Goal: Task Accomplishment & Management: Use online tool/utility

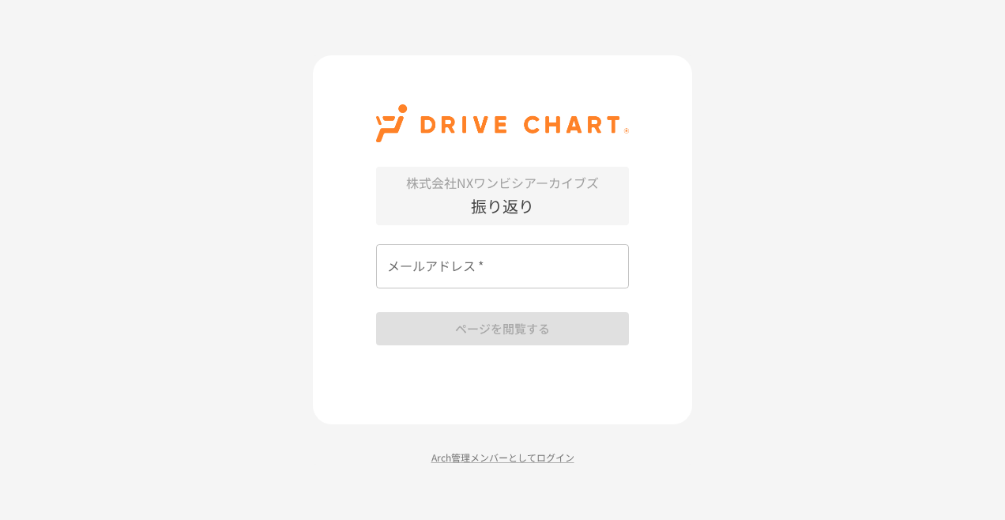
click at [533, 262] on input "メールアドレス   *" at bounding box center [502, 266] width 253 height 44
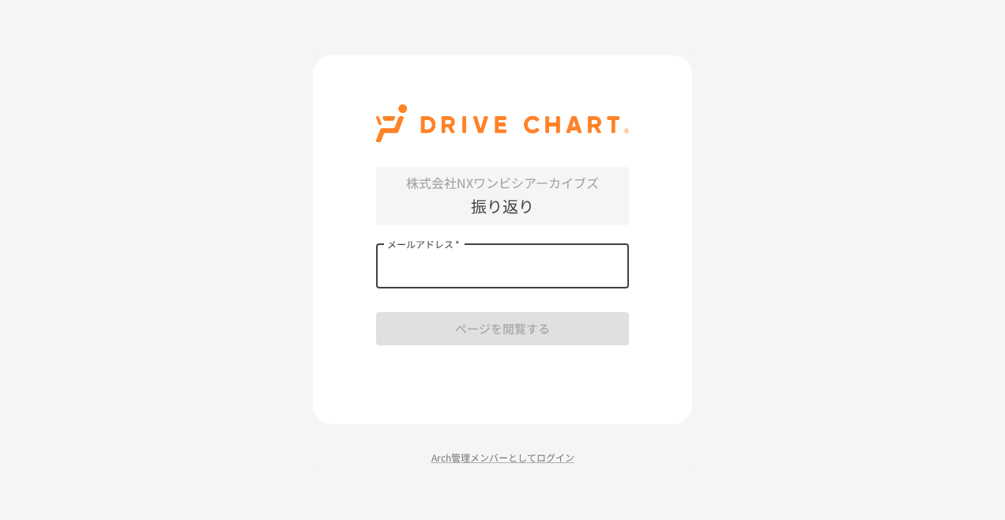
type input "**********"
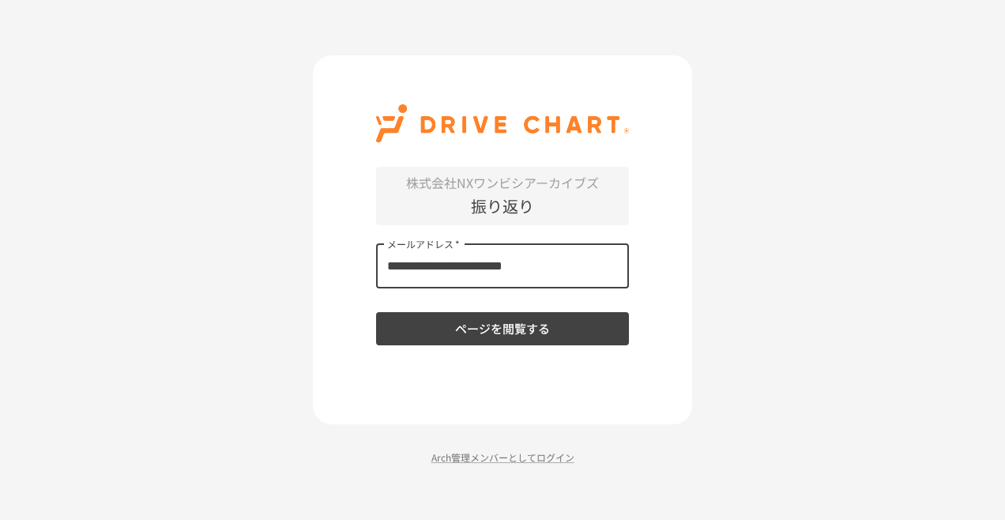
click at [520, 325] on button "ページを閲覧する" at bounding box center [502, 328] width 253 height 33
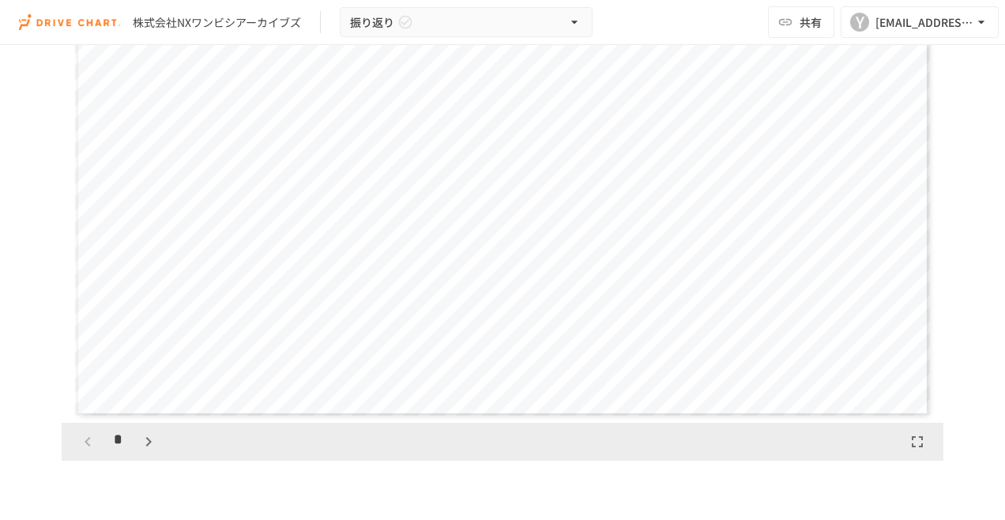
scroll to position [237, 0]
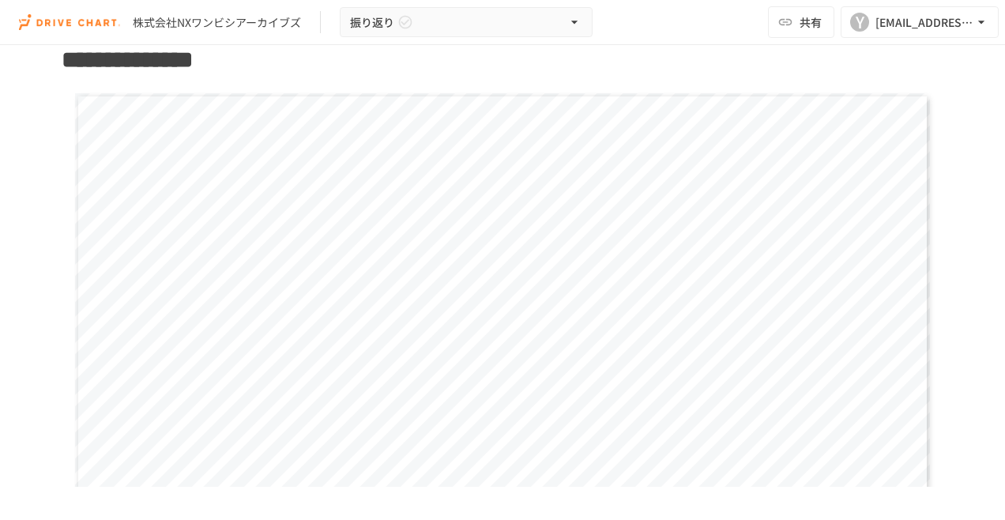
click at [328, 259] on div "**********" at bounding box center [502, 333] width 855 height 481
drag, startPoint x: 328, startPoint y: 259, endPoint x: 731, endPoint y: 325, distance: 409.0
click at [731, 325] on span "**********" at bounding box center [654, 328] width 177 height 28
drag, startPoint x: 731, startPoint y: 325, endPoint x: 384, endPoint y: 132, distance: 397.8
click at [384, 132] on div "**********" at bounding box center [502, 333] width 855 height 481
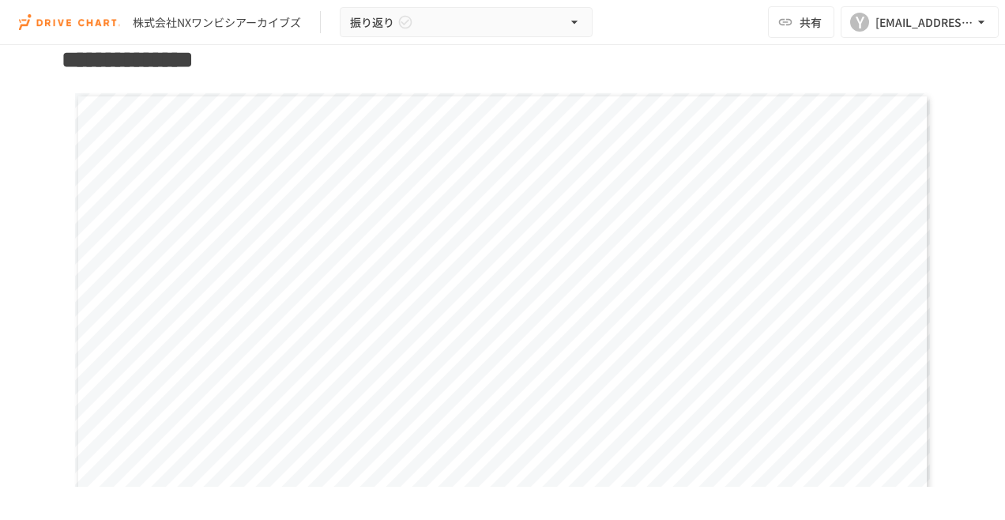
click at [367, 73] on h1 "**********" at bounding box center [502, 59] width 881 height 39
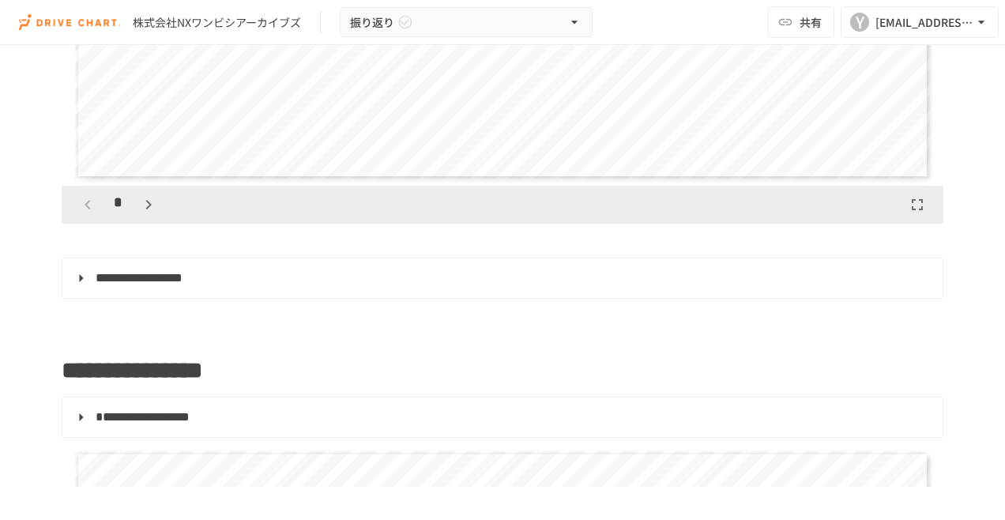
scroll to position [474, 0]
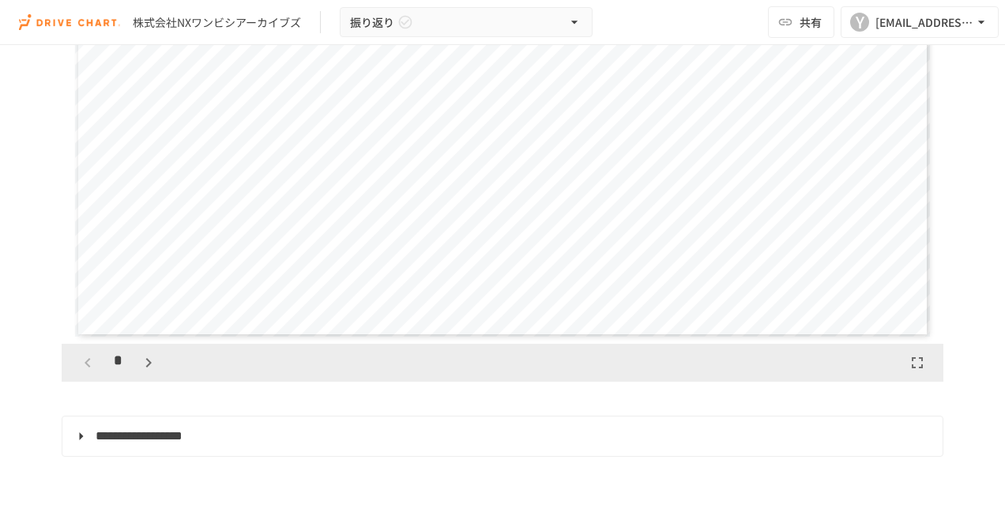
click at [121, 436] on span "**********" at bounding box center [139, 436] width 87 height 12
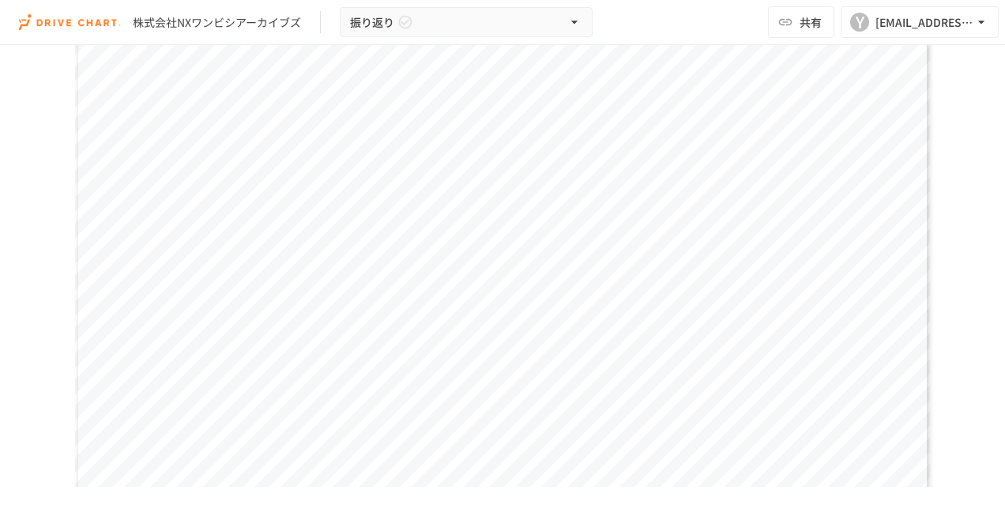
scroll to position [395, 0]
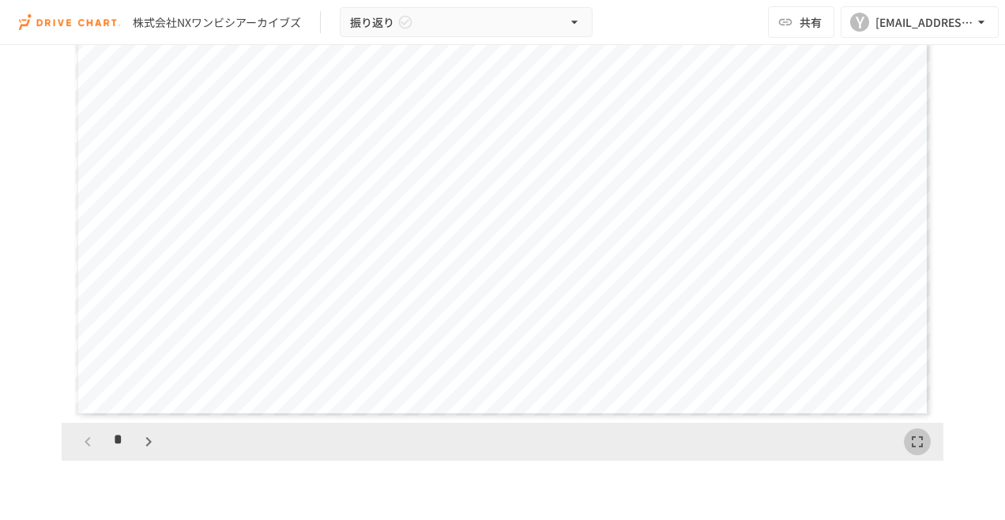
click at [904, 444] on button "button" at bounding box center [917, 441] width 27 height 27
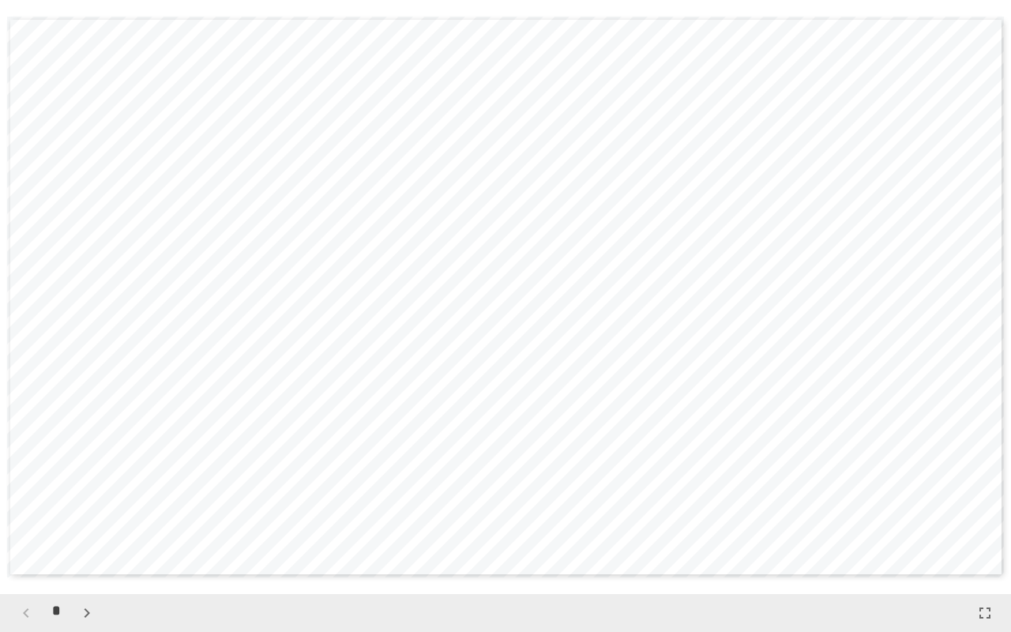
click at [752, 414] on div "**********" at bounding box center [506, 297] width 998 height 561
click at [988, 519] on icon "button" at bounding box center [984, 612] width 19 height 19
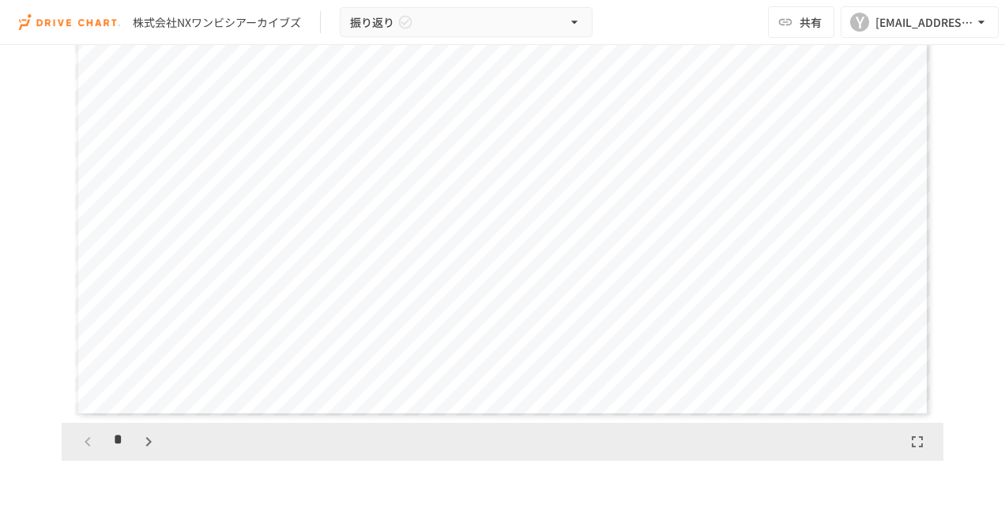
click at [130, 447] on div "*" at bounding box center [118, 441] width 88 height 27
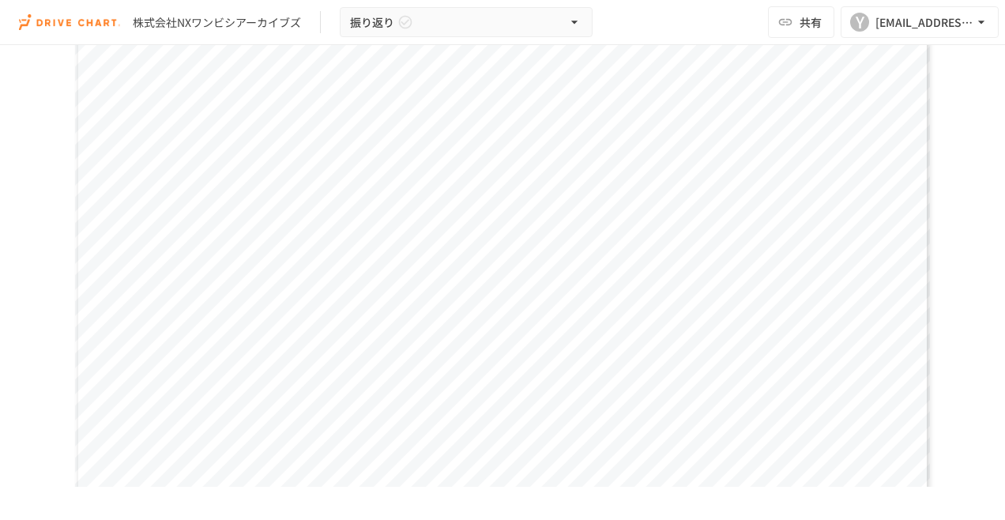
click at [780, 235] on span "*****" at bounding box center [813, 249] width 142 height 28
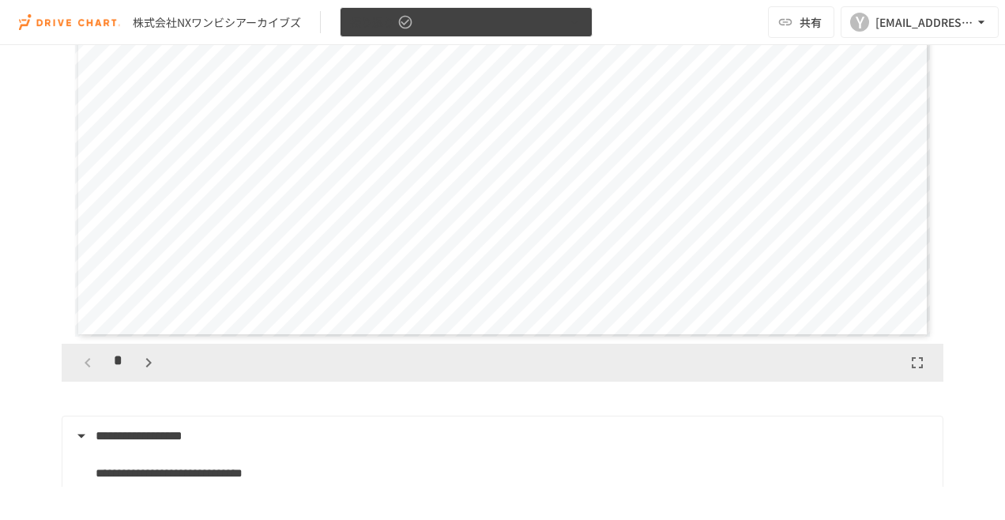
click at [583, 25] on button "振り返り" at bounding box center [466, 22] width 253 height 31
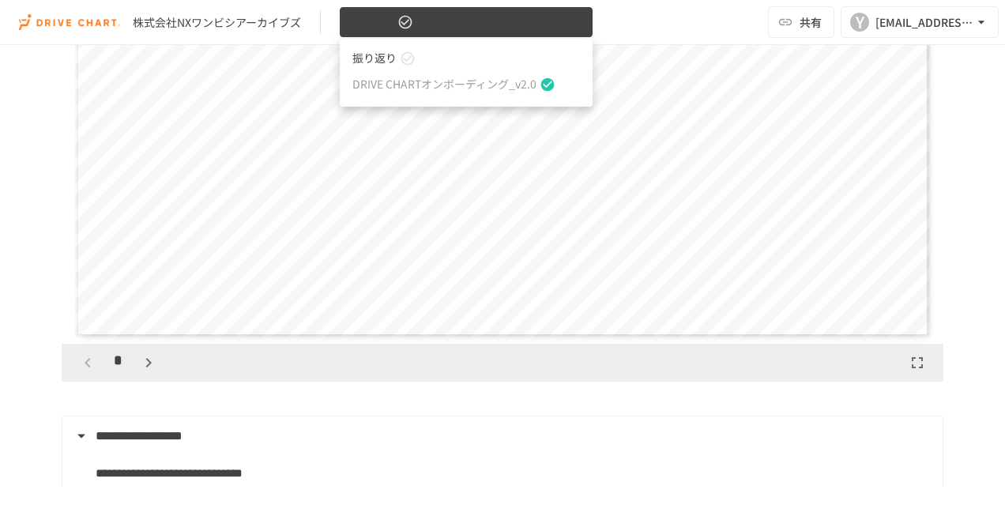
click at [583, 25] on div at bounding box center [502, 260] width 1005 height 520
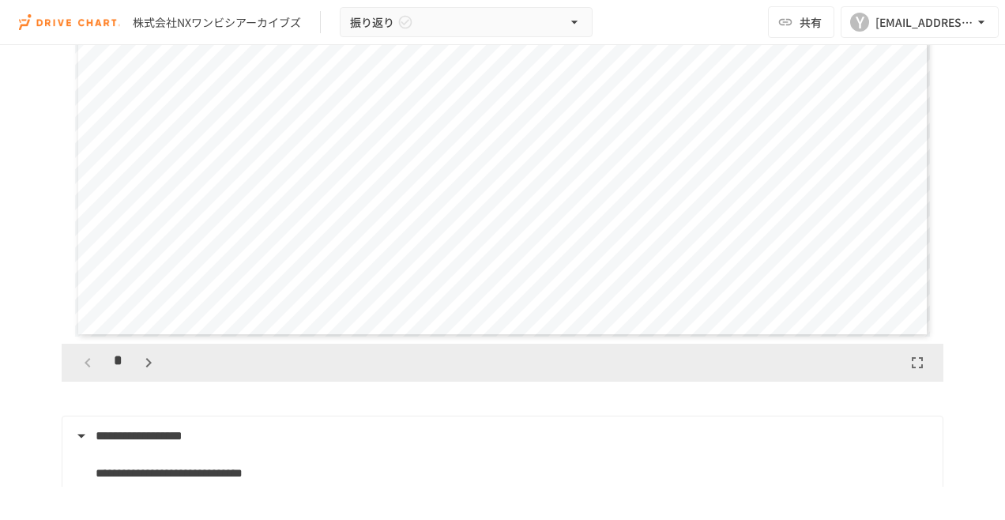
click at [627, 21] on div "株式会社NXワンビシアーカイブズ 振り返り 共有 Y y-hayashi@wanbishi.co.jp" at bounding box center [502, 22] width 1005 height 45
click at [139, 361] on icon "button" at bounding box center [148, 362] width 19 height 19
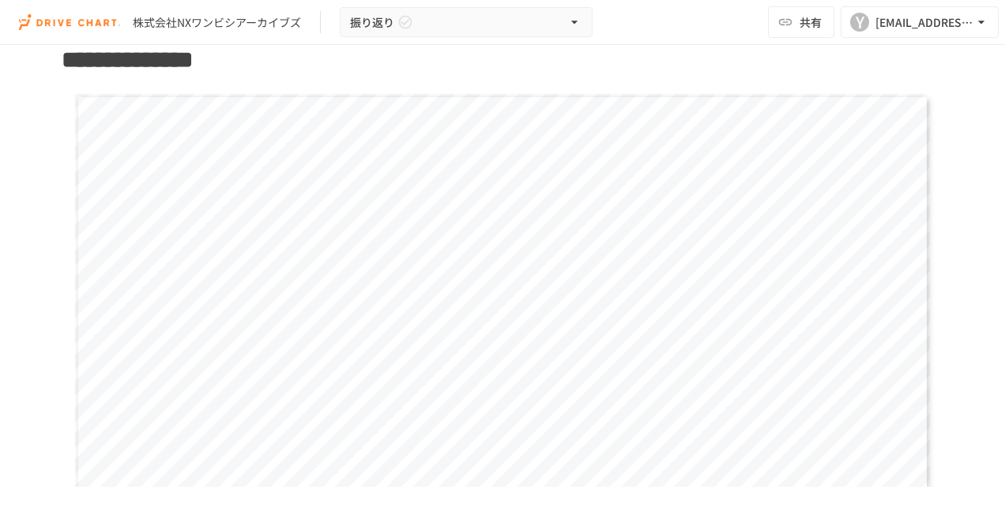
scroll to position [0, 0]
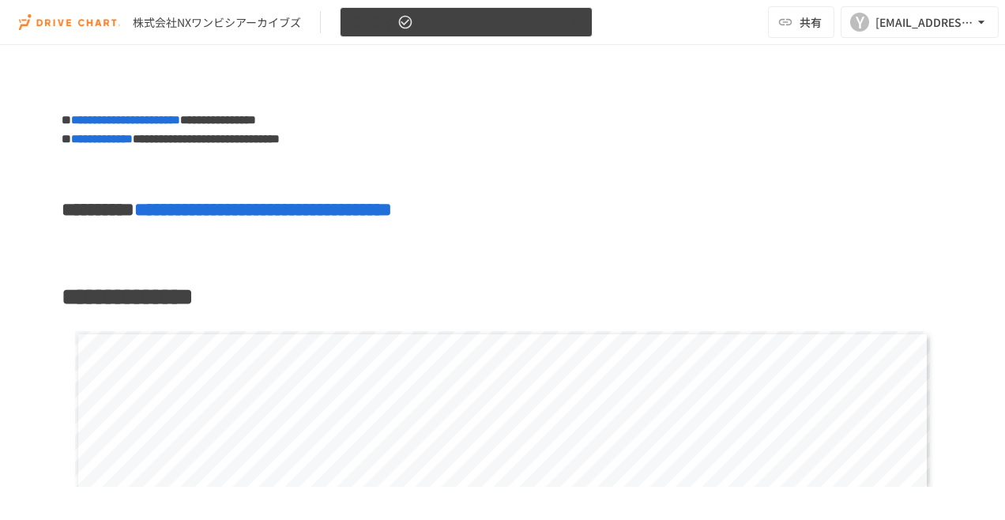
click at [566, 17] on icon "button" at bounding box center [574, 22] width 16 height 16
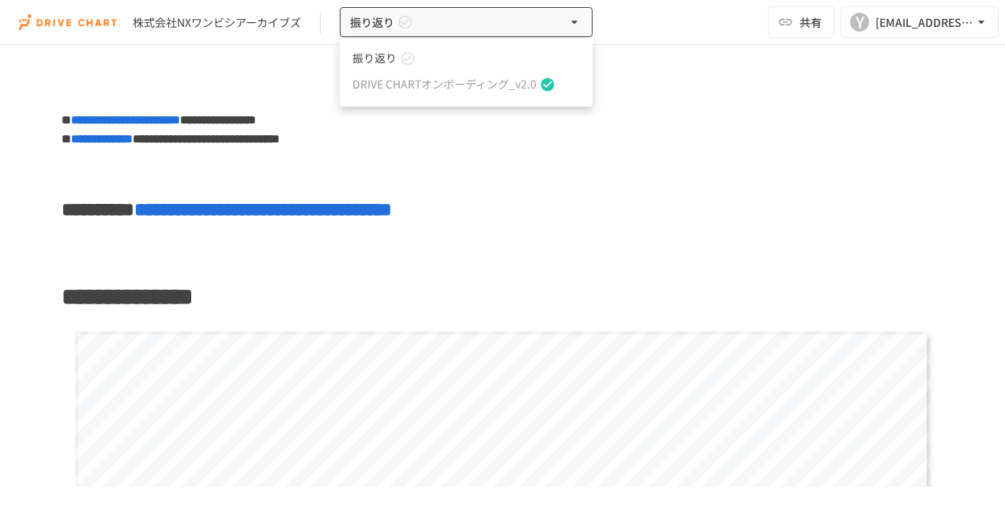
click at [516, 86] on span "DRIVE CHARTオンボーディング_v2.0" at bounding box center [444, 84] width 184 height 17
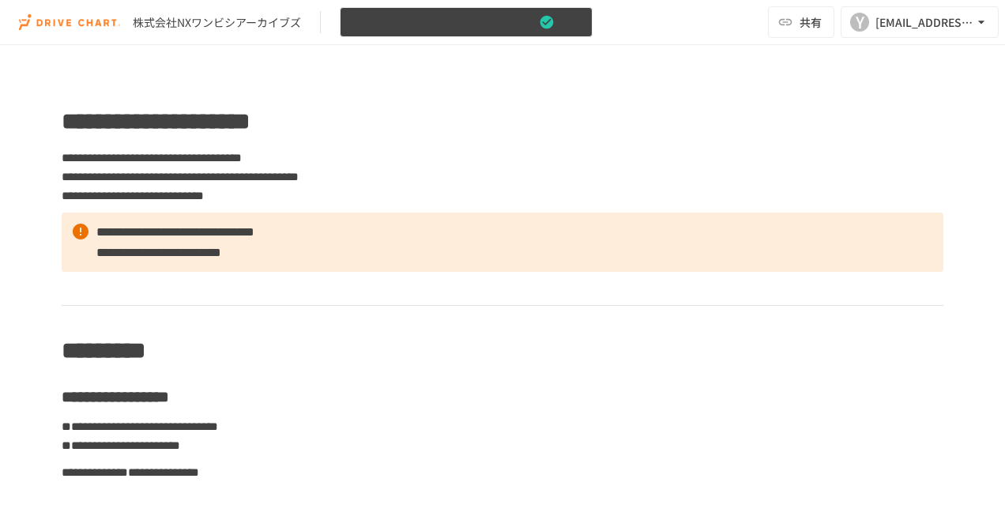
click at [498, 18] on span "DRIVE CHARTオンボーディング_v2.0" at bounding box center [443, 23] width 186 height 20
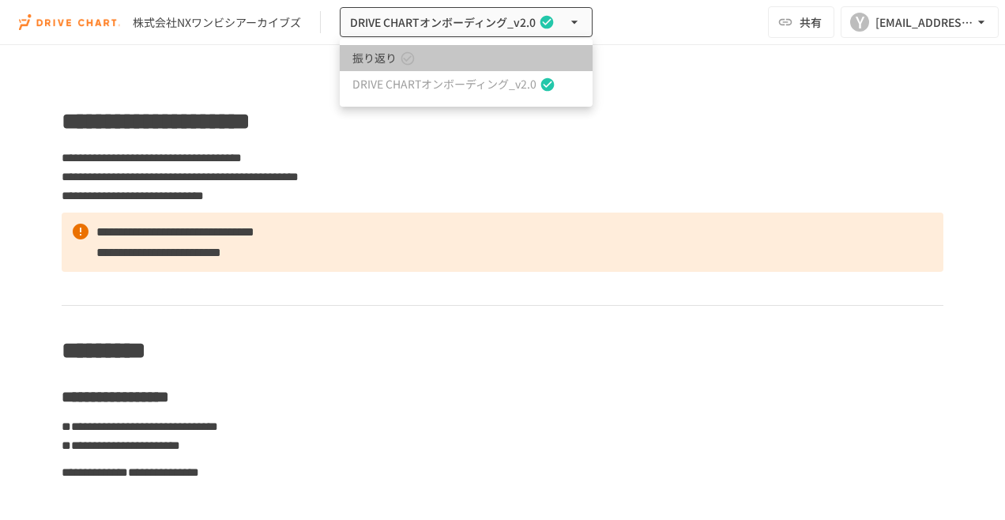
click at [477, 67] on link "振り返り" at bounding box center [466, 58] width 253 height 26
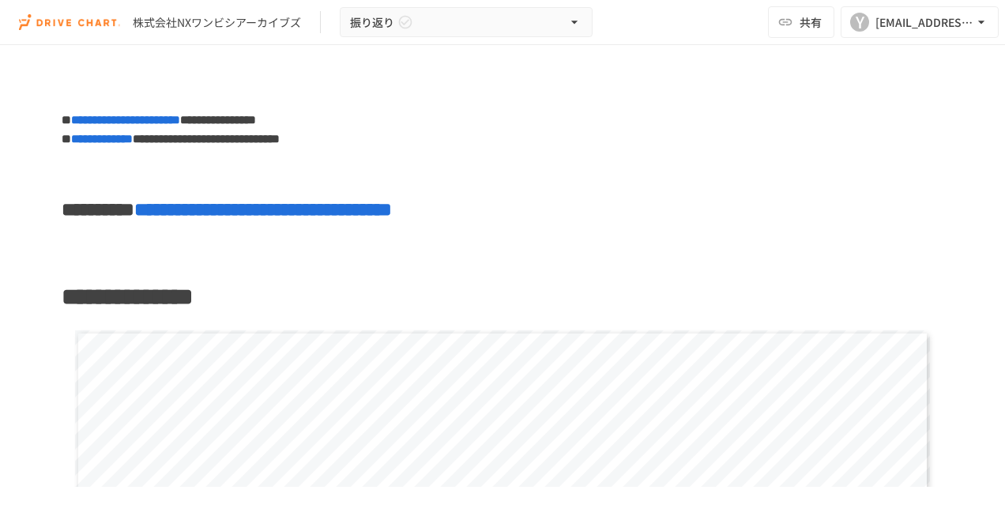
click at [379, 216] on span "**********" at bounding box center [262, 209] width 257 height 19
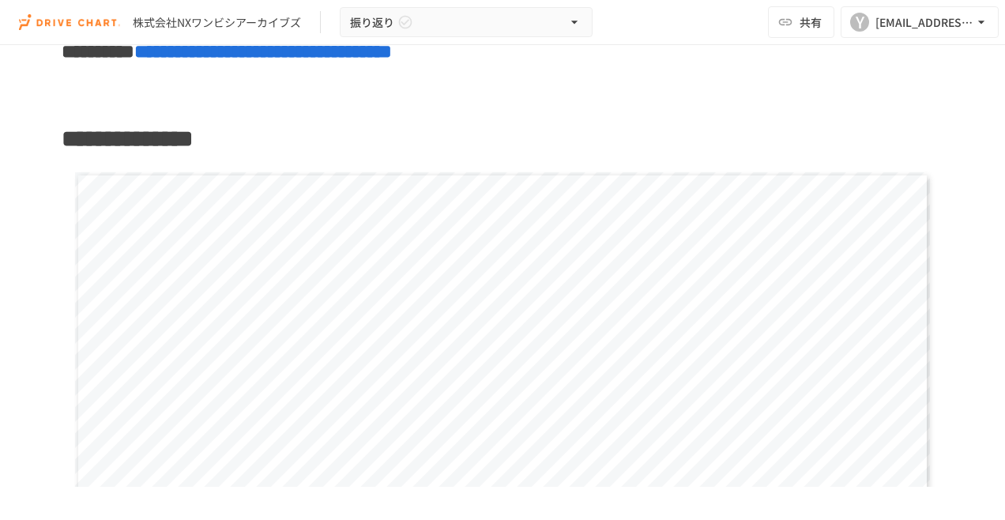
scroll to position [237, 0]
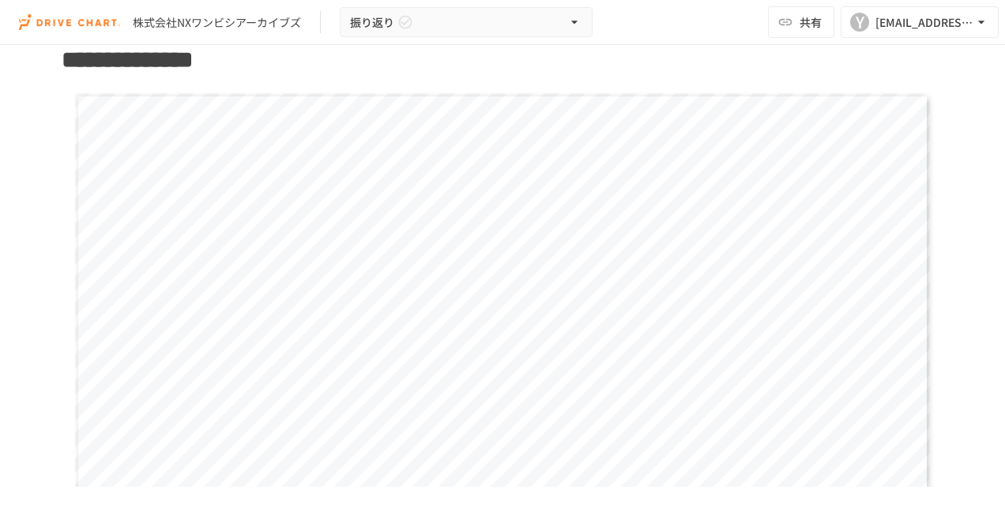
click at [807, 280] on div "**********" at bounding box center [502, 333] width 855 height 481
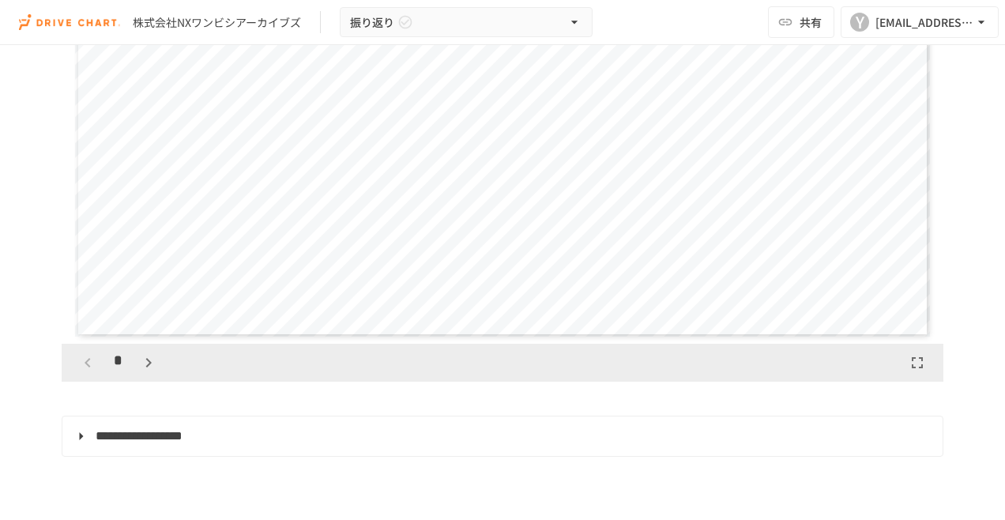
click at [139, 364] on icon "button" at bounding box center [148, 362] width 19 height 19
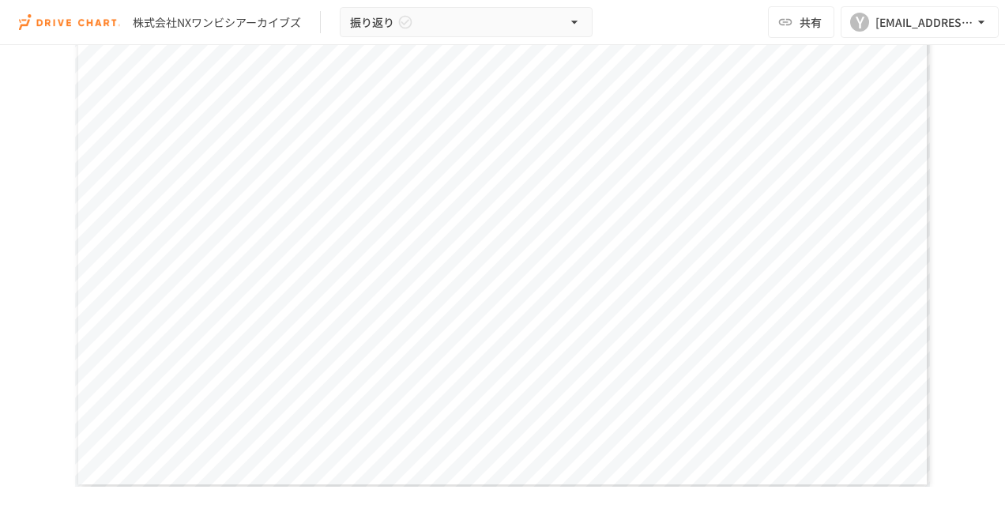
scroll to position [483, 0]
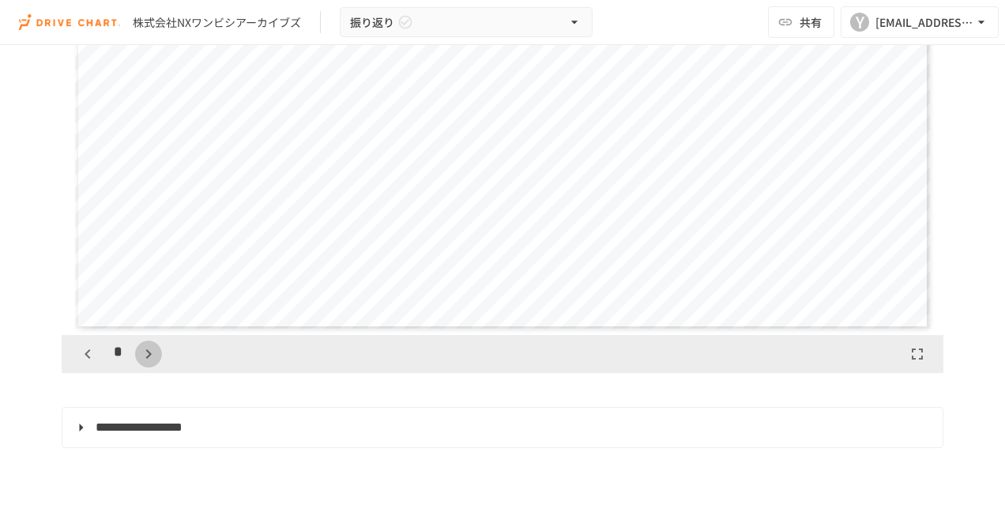
click at [145, 355] on icon "button" at bounding box center [148, 353] width 6 height 9
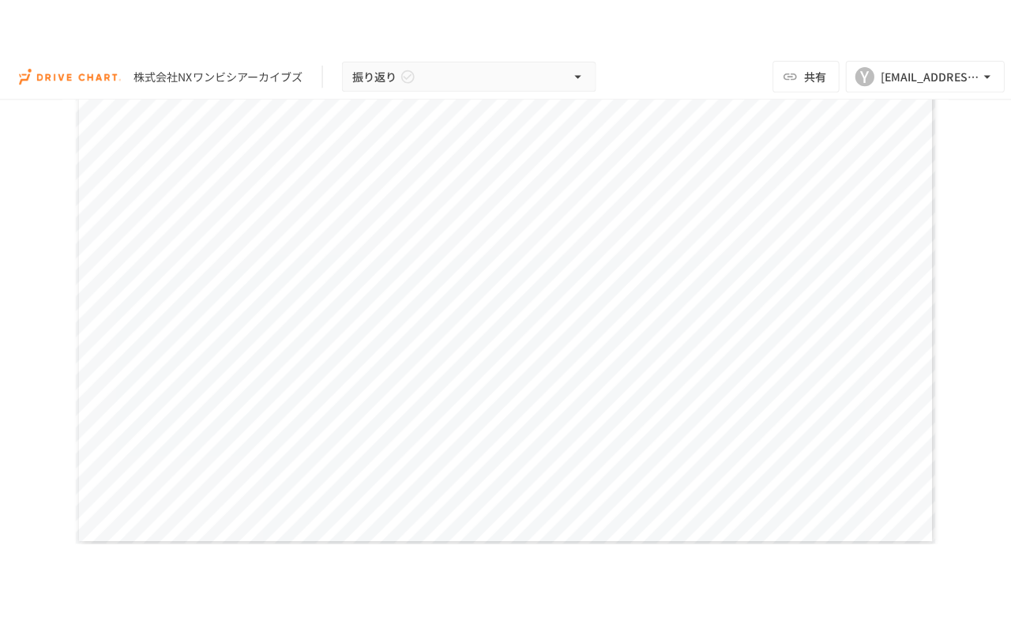
scroll to position [404, 0]
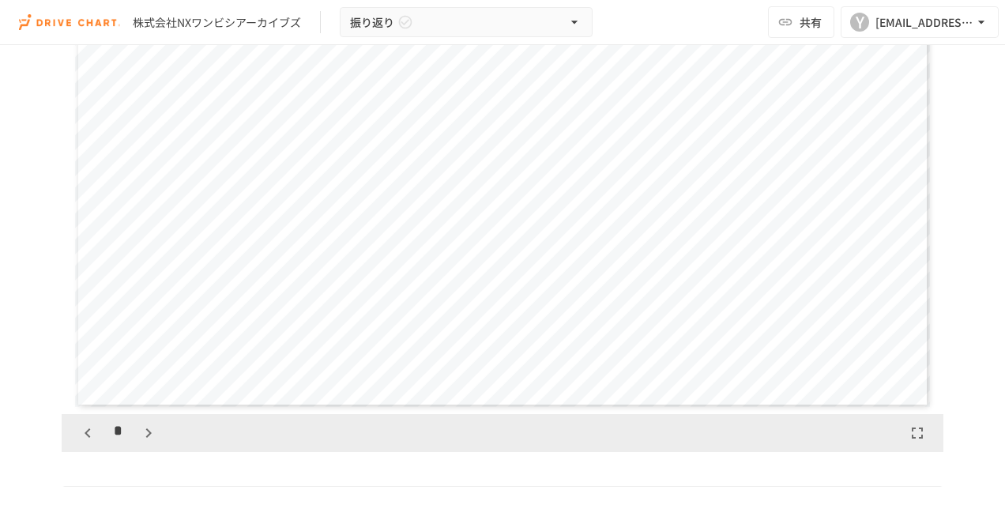
click at [908, 436] on icon "button" at bounding box center [917, 432] width 19 height 19
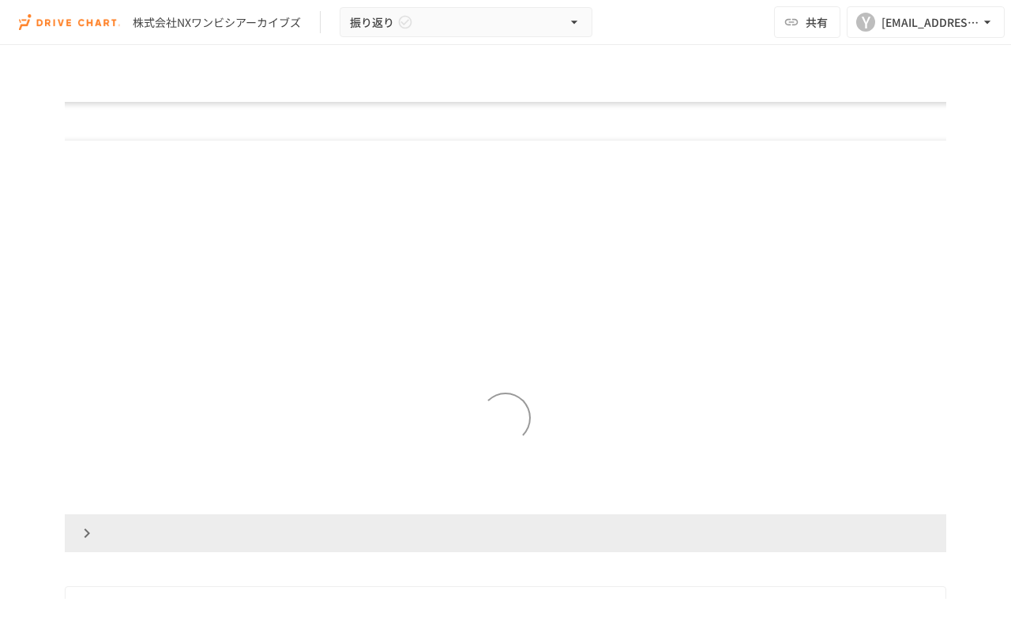
scroll to position [1188, 0]
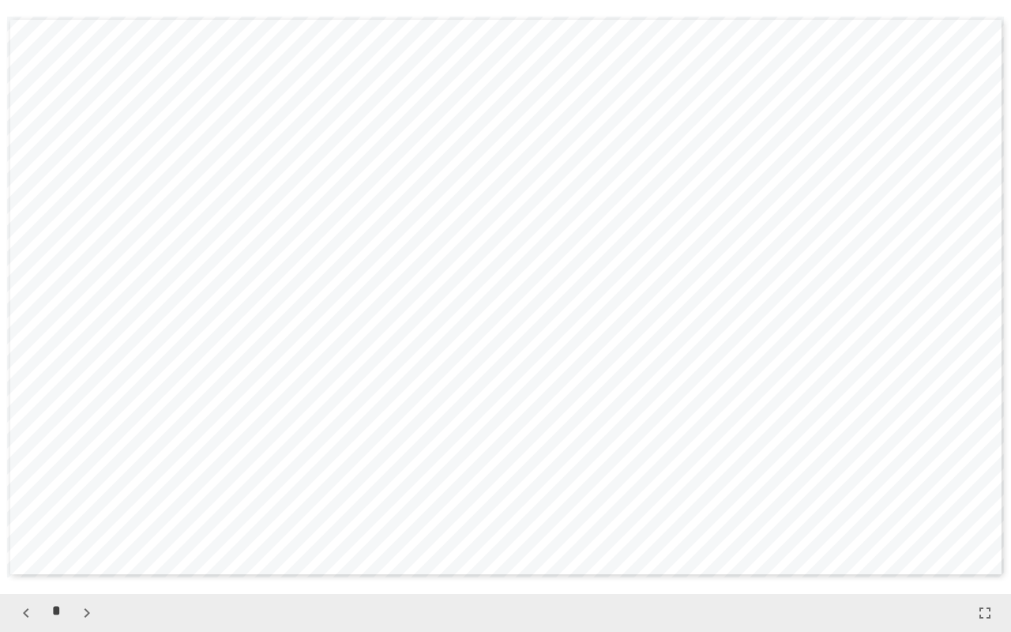
click at [91, 519] on icon "button" at bounding box center [86, 612] width 19 height 19
click at [36, 519] on button "button" at bounding box center [26, 612] width 27 height 27
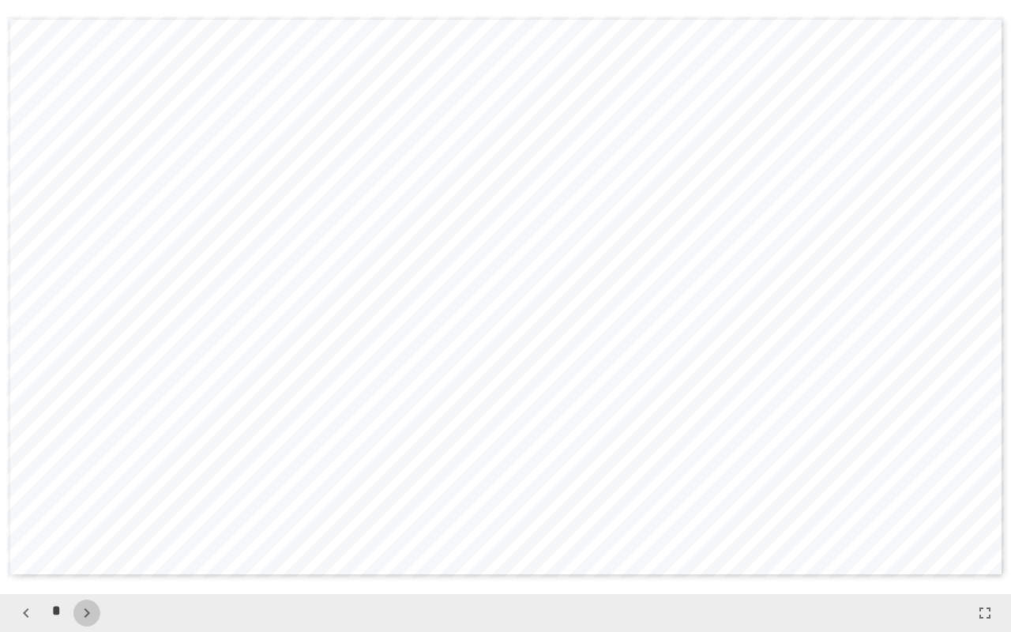
click at [88, 519] on icon "button" at bounding box center [86, 612] width 19 height 19
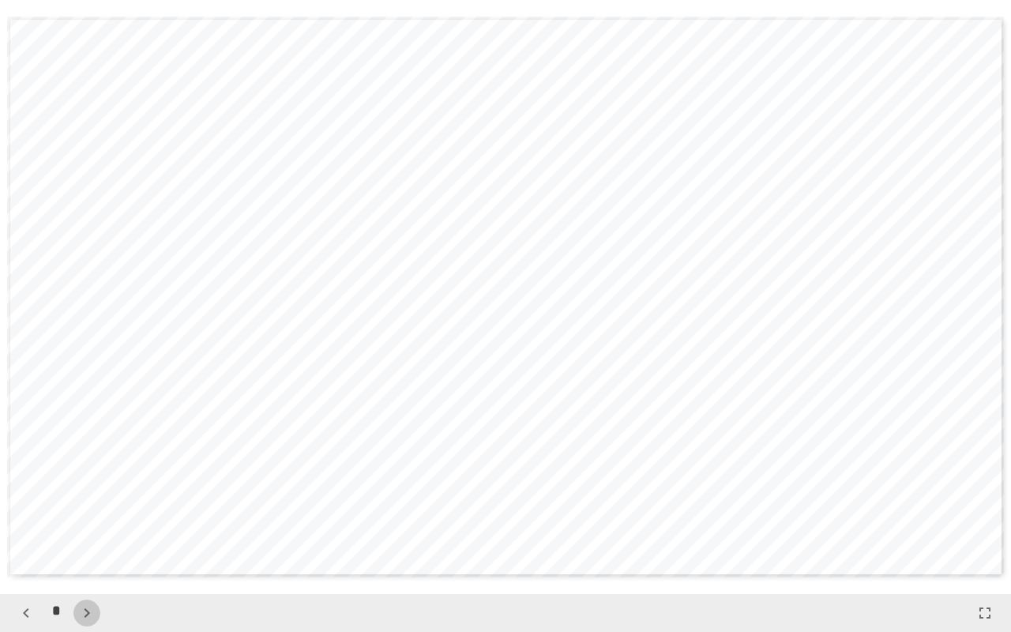
click at [88, 519] on icon "button" at bounding box center [86, 612] width 19 height 19
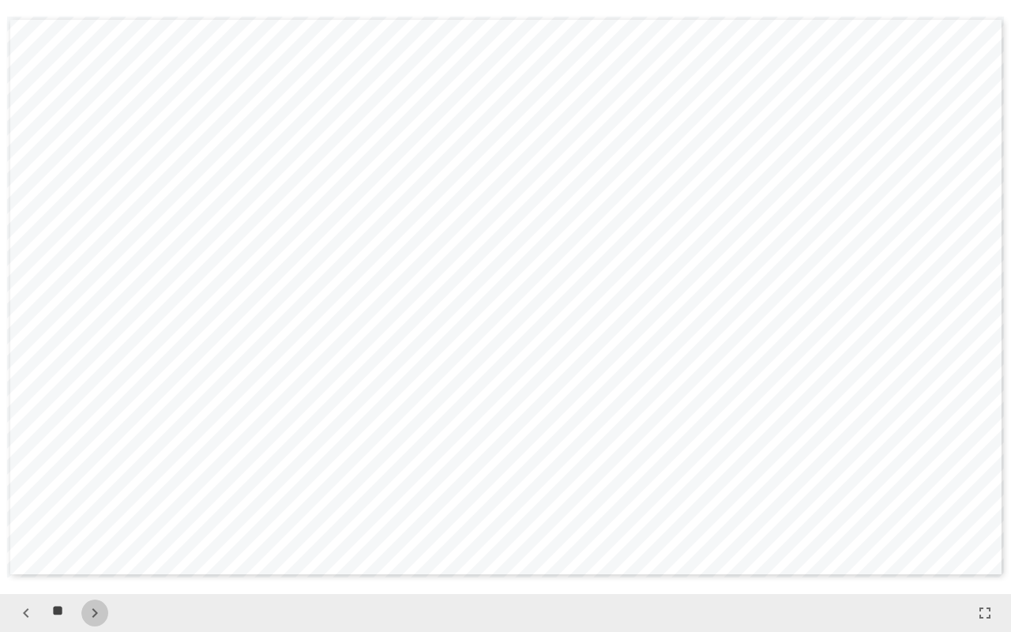
click at [88, 519] on icon "button" at bounding box center [94, 612] width 19 height 19
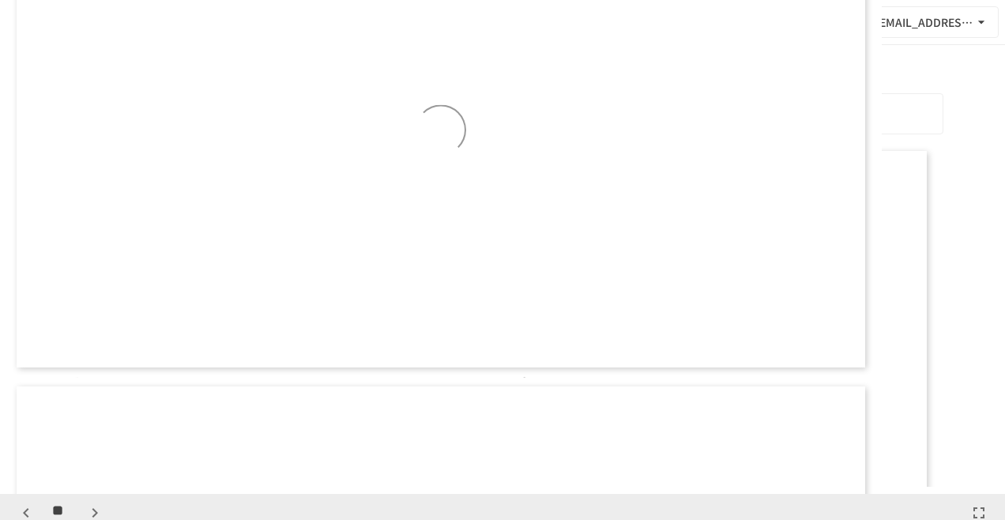
scroll to position [5923, 0]
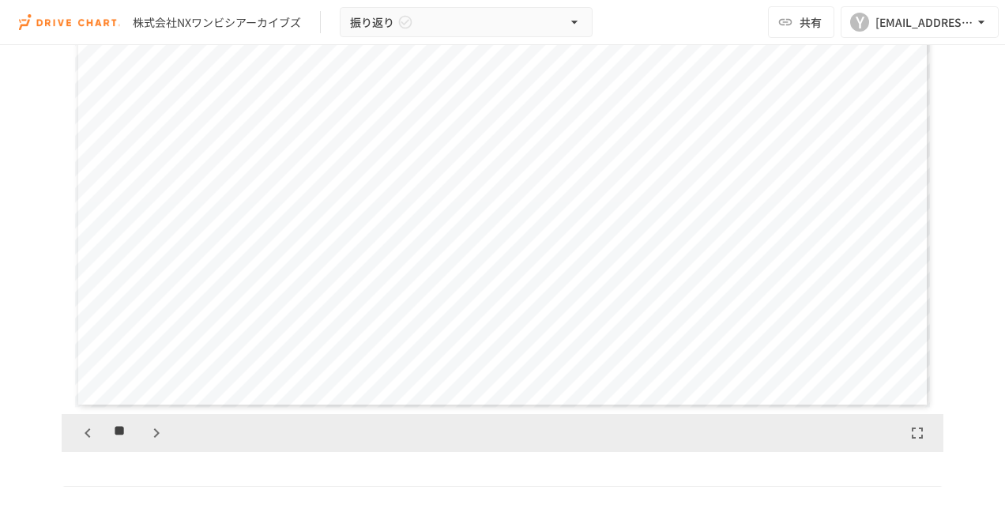
click at [112, 472] on p at bounding box center [502, 469] width 881 height 21
click at [147, 441] on icon "button" at bounding box center [156, 432] width 19 height 19
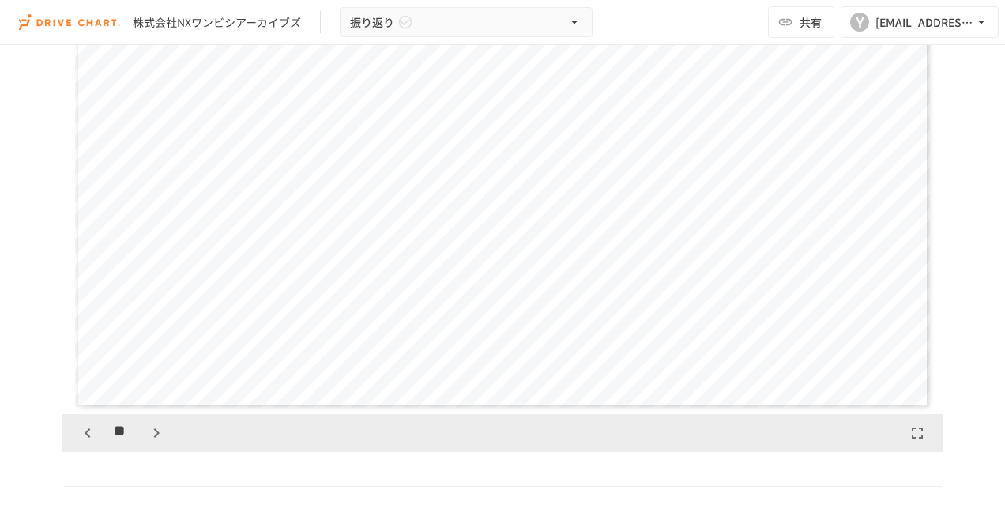
click at [156, 442] on icon "button" at bounding box center [156, 432] width 19 height 19
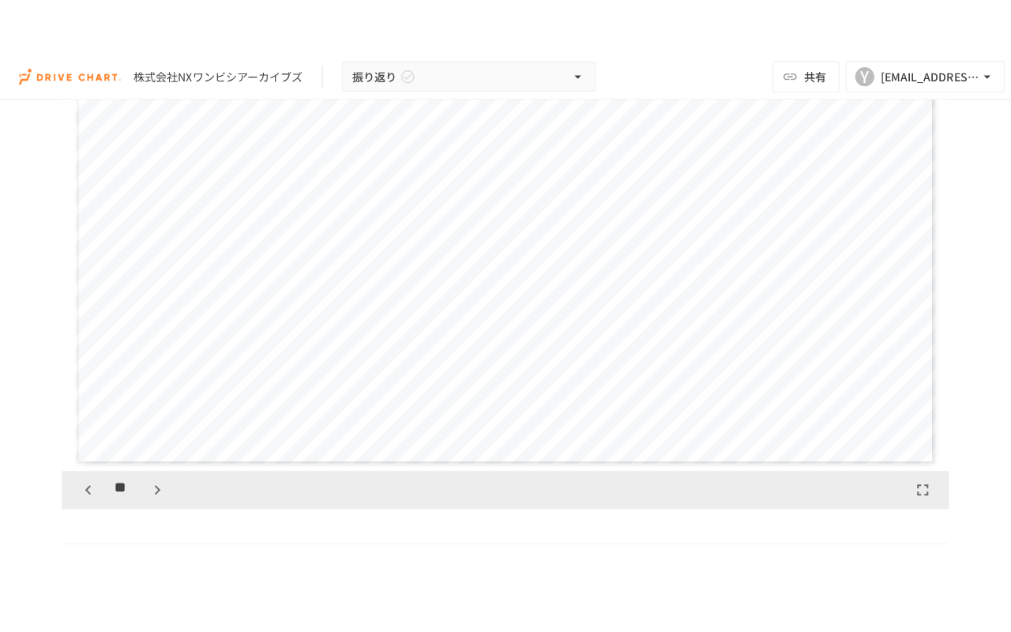
scroll to position [7404, 0]
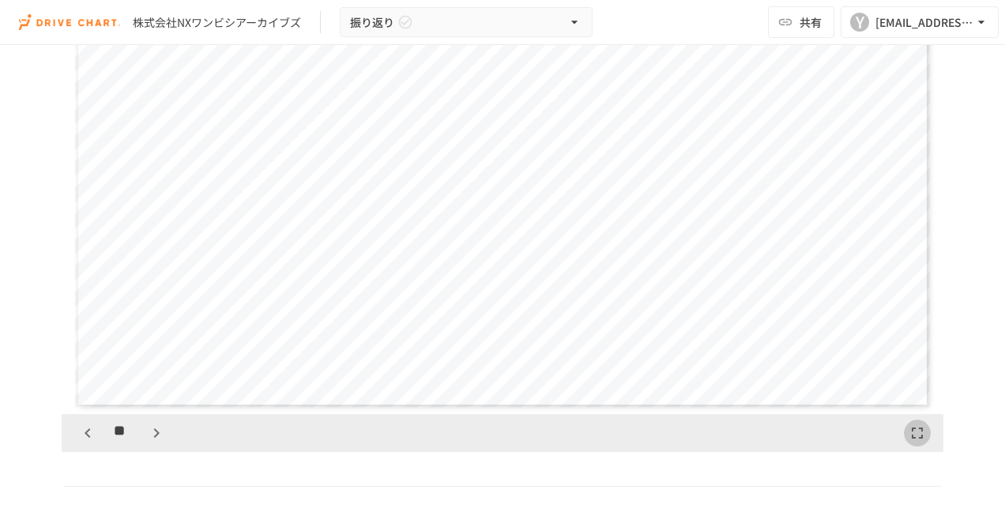
click at [913, 441] on icon "button" at bounding box center [917, 432] width 19 height 19
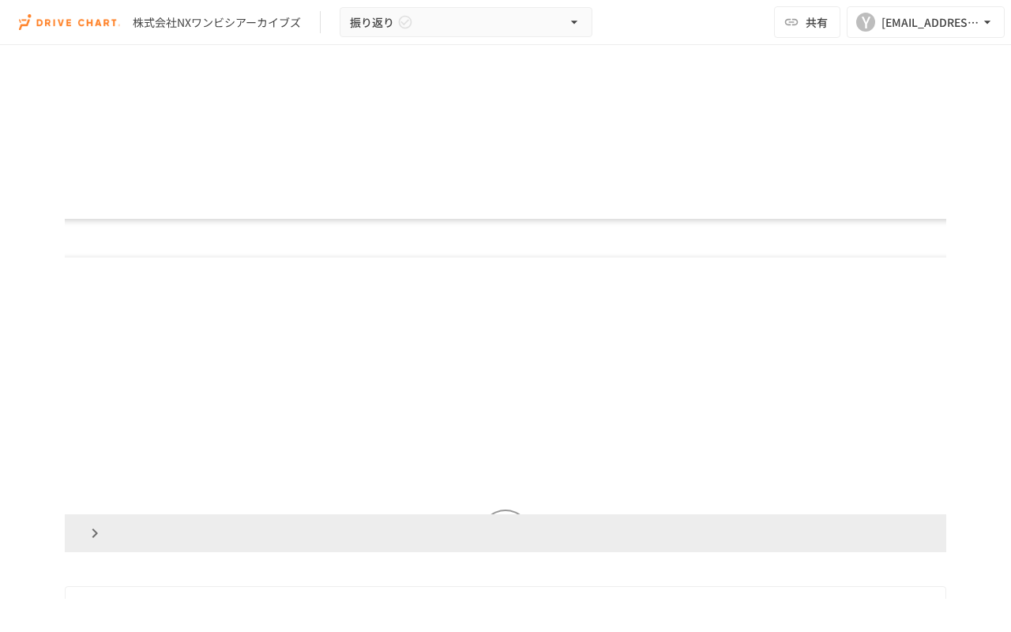
scroll to position [7127, 0]
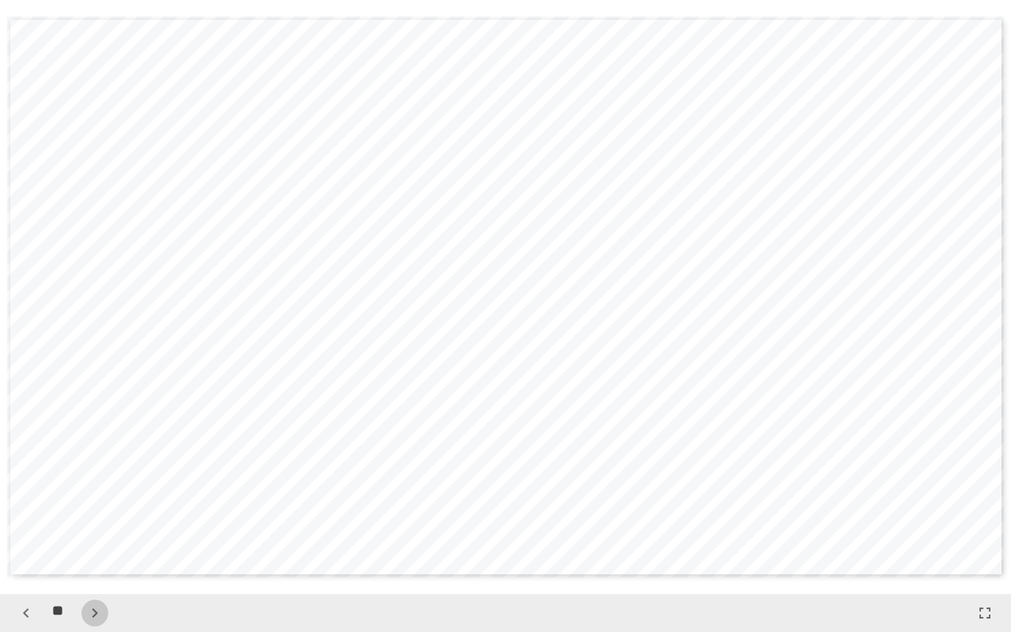
click at [90, 519] on icon "button" at bounding box center [94, 612] width 19 height 19
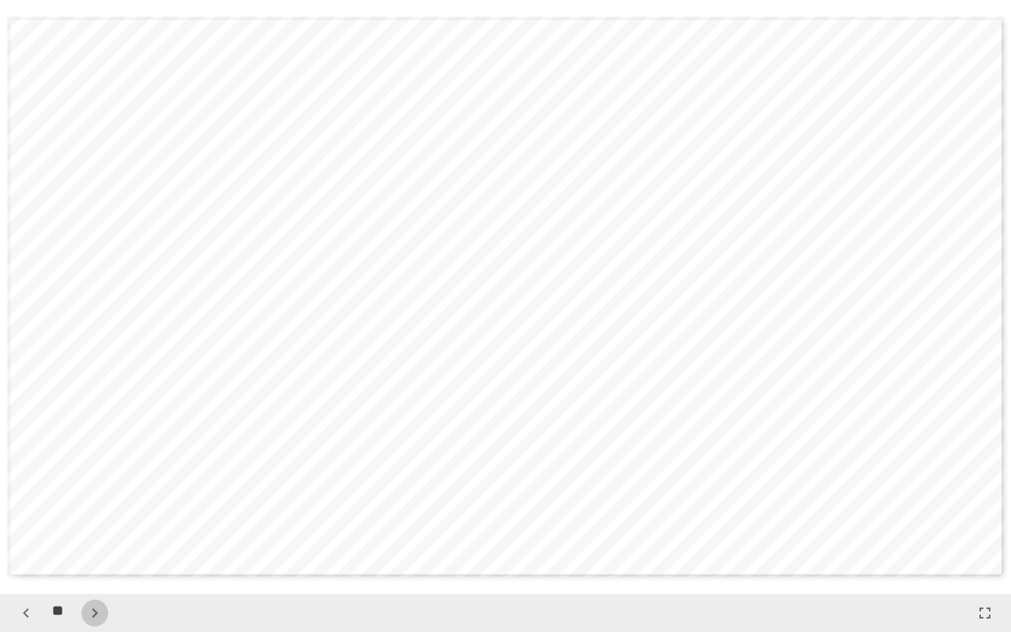
click at [98, 519] on icon "button" at bounding box center [94, 612] width 19 height 19
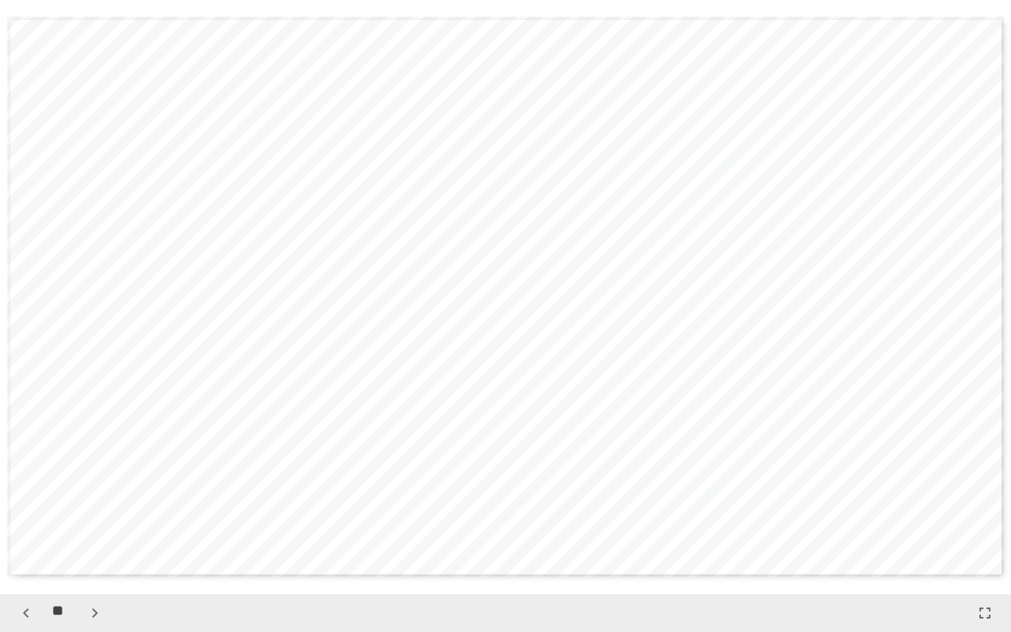
click at [98, 519] on icon "button" at bounding box center [94, 612] width 19 height 19
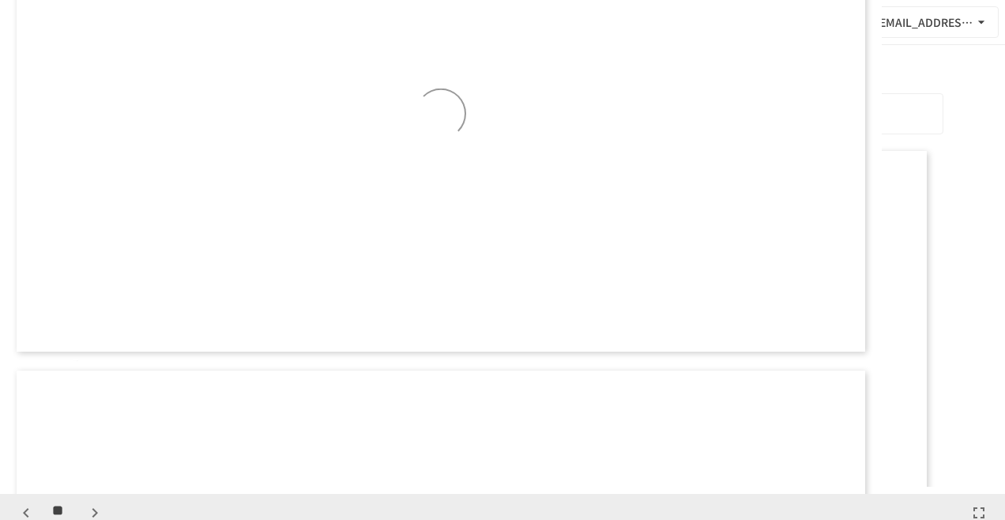
scroll to position [10859, 0]
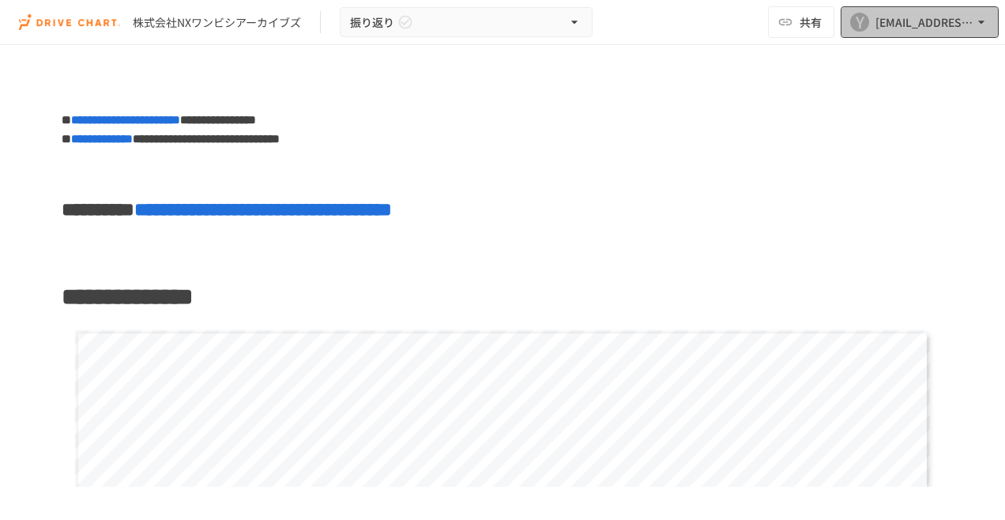
click at [919, 35] on button "Y [EMAIL_ADDRESS][DOMAIN_NAME]" at bounding box center [919, 22] width 158 height 32
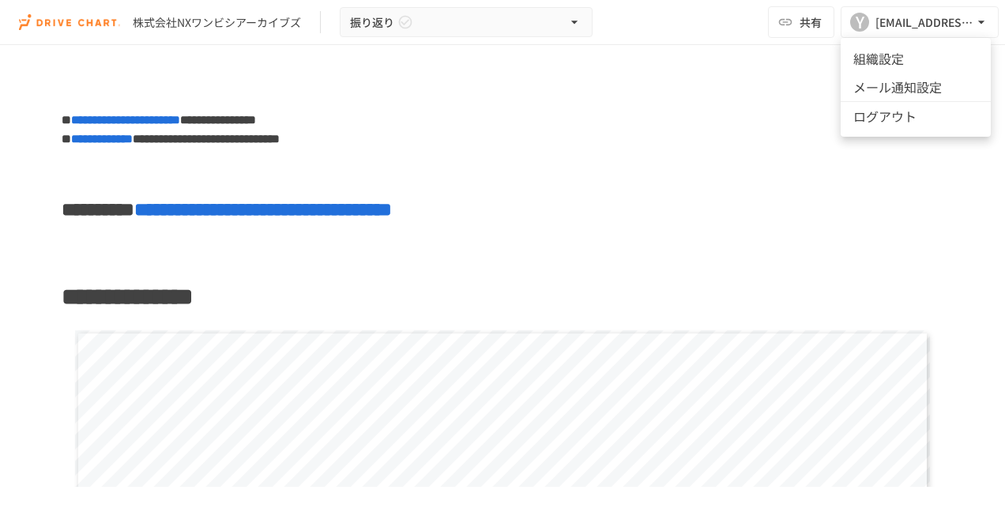
click at [905, 125] on li "ログアウト" at bounding box center [915, 115] width 150 height 29
